Goal: Task Accomplishment & Management: Use online tool/utility

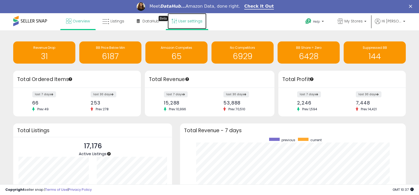
click at [194, 26] on link "User settings" at bounding box center [186, 21] width 39 height 16
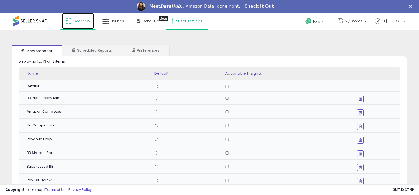
click at [85, 22] on span "Overview" at bounding box center [81, 20] width 17 height 5
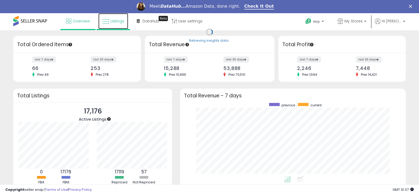
click at [124, 24] on link "Listings" at bounding box center [113, 21] width 30 height 16
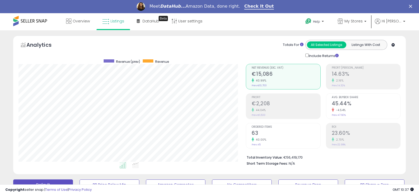
drag, startPoint x: 422, startPoint y: 34, endPoint x: 415, endPoint y: 8, distance: 27.8
click at [35, 23] on span at bounding box center [30, 21] width 34 height 10
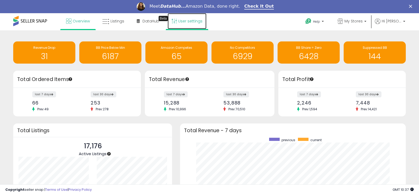
click at [194, 23] on link "User settings" at bounding box center [186, 21] width 39 height 16
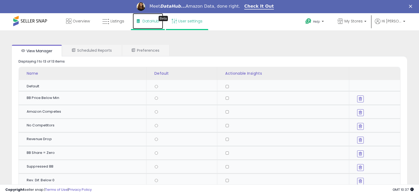
click at [152, 24] on span "DataHub" at bounding box center [150, 20] width 17 height 5
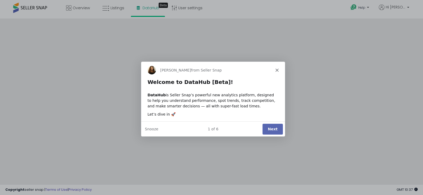
click at [279, 69] on div "Georgie from Seller Snap" at bounding box center [213, 69] width 144 height 17
click at [275, 70] on icon "Close" at bounding box center [276, 69] width 3 height 3
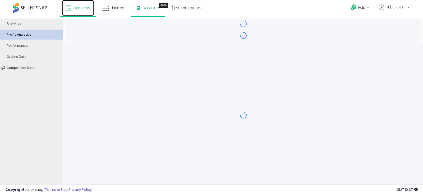
click at [77, 3] on link "Overview" at bounding box center [78, 8] width 32 height 16
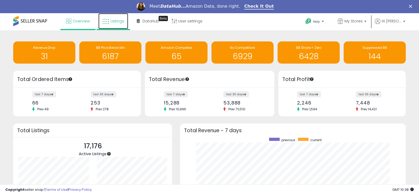
click at [118, 22] on span "Listings" at bounding box center [117, 20] width 14 height 5
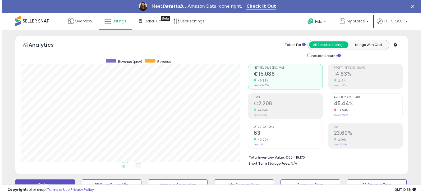
scroll to position [158, 0]
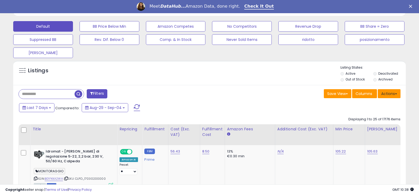
click at [388, 95] on button "Actions" at bounding box center [388, 93] width 23 height 9
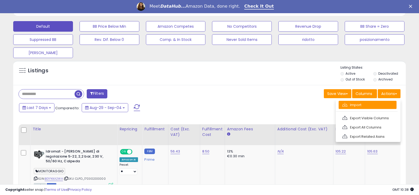
click at [368, 103] on link "Import" at bounding box center [367, 105] width 58 height 8
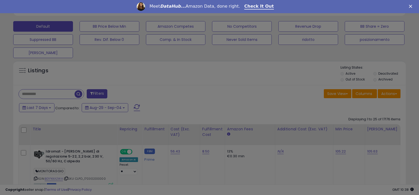
scroll to position [108, 229]
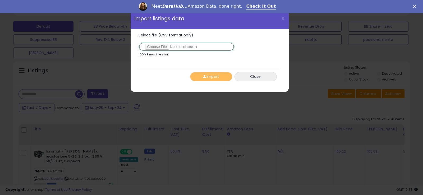
click at [158, 45] on input "Select file (CSV format only)" at bounding box center [186, 46] width 96 height 9
type input "**********"
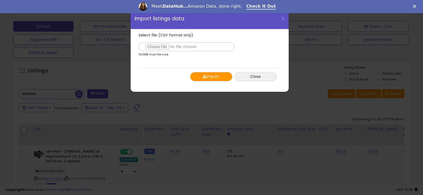
click at [222, 78] on button "Import" at bounding box center [211, 76] width 42 height 9
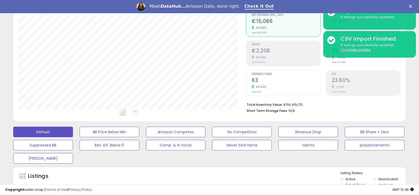
scroll to position [0, 0]
